Goal: Find specific page/section: Find specific page/section

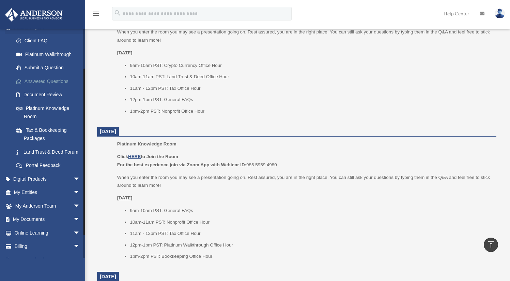
scroll to position [64, 0]
click at [32, 199] on link "My Entities arrow_drop_down" at bounding box center [48, 192] width 86 height 14
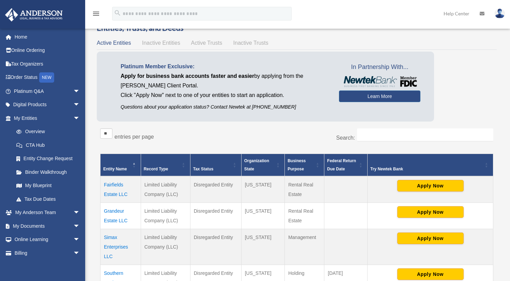
scroll to position [21, 0]
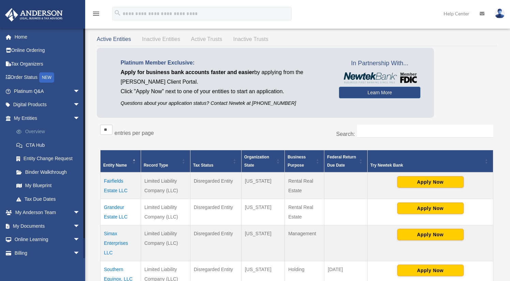
click at [32, 130] on link "Overview" at bounding box center [50, 132] width 81 height 14
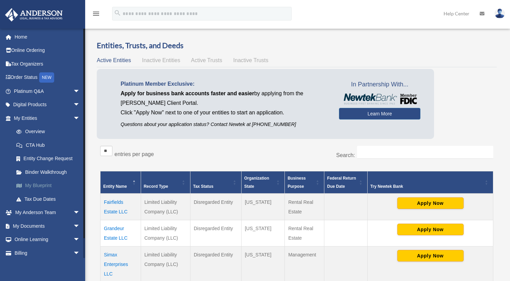
click at [38, 184] on link "My Blueprint" at bounding box center [50, 186] width 81 height 14
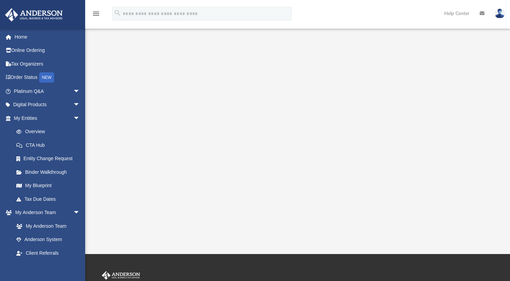
scroll to position [88, 0]
